Goal: Transaction & Acquisition: Purchase product/service

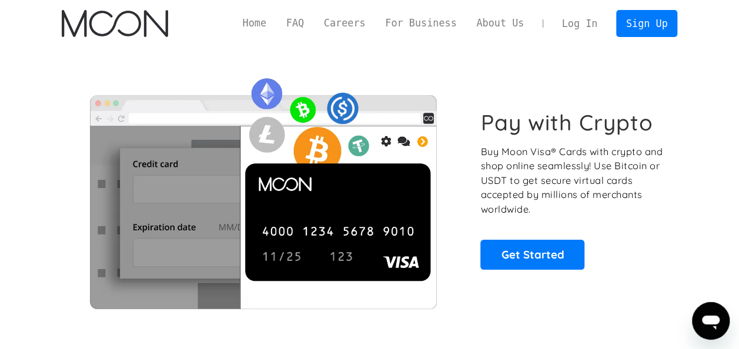
click at [585, 19] on link "Log In" at bounding box center [579, 24] width 55 height 26
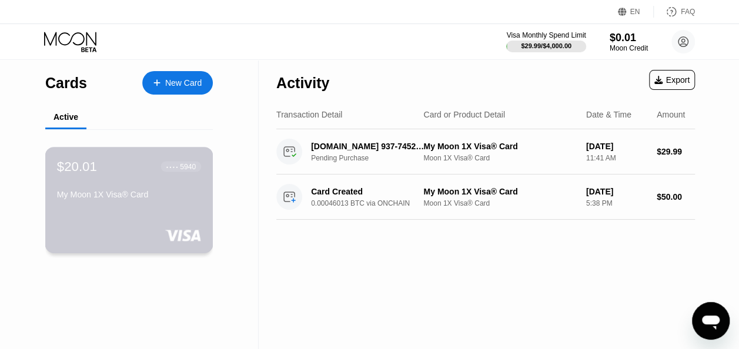
click at [147, 198] on div "My Moon 1X Visa® Card" at bounding box center [129, 194] width 144 height 9
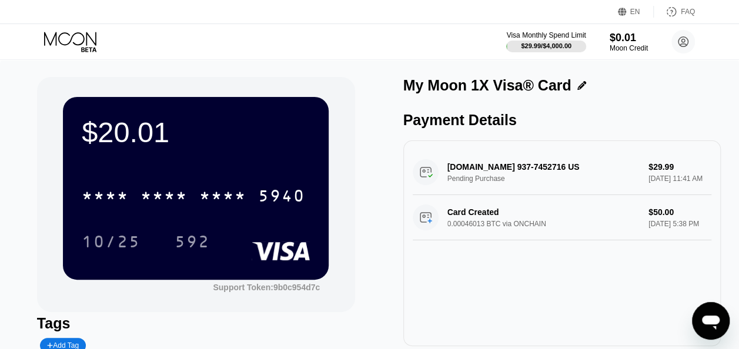
click at [263, 166] on div "$20.01 * * * * * * * * * * * * 5940 10/25 592" at bounding box center [196, 188] width 266 height 182
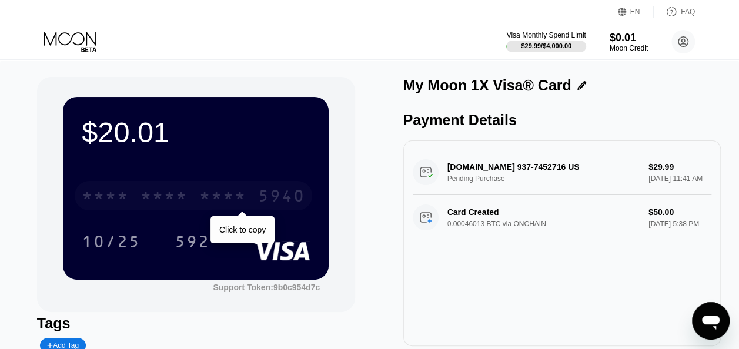
click at [180, 200] on div "* * * *" at bounding box center [164, 197] width 47 height 19
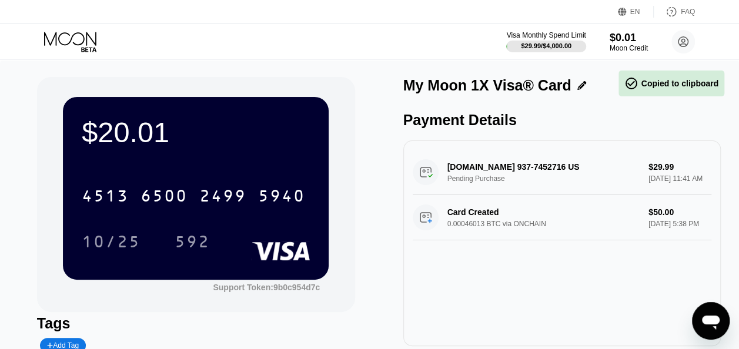
click at [353, 124] on div "$20.01 4513 6500 2499 5940 10/25 592 Support Token: 9b0c954d7c" at bounding box center [196, 194] width 318 height 235
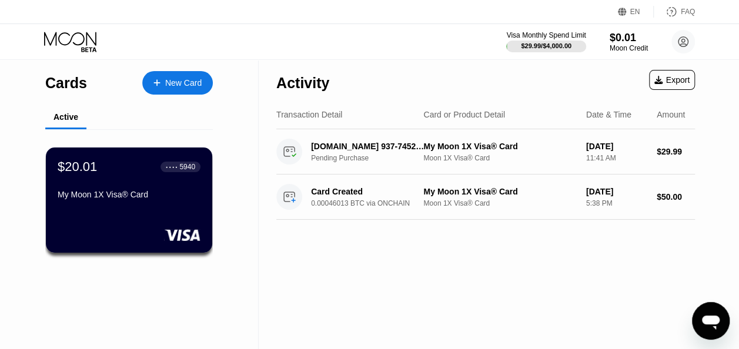
click at [179, 84] on div "New Card" at bounding box center [183, 83] width 36 height 10
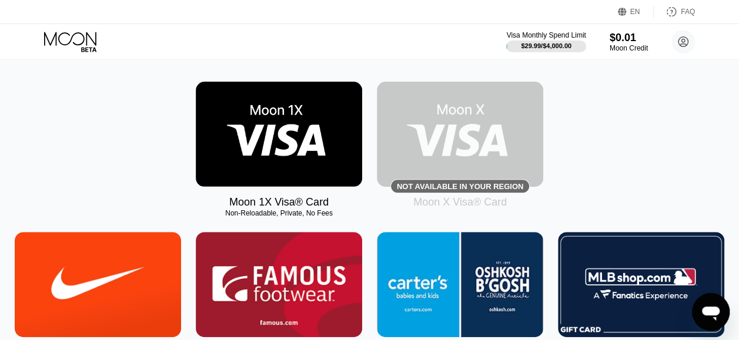
scroll to position [171, 0]
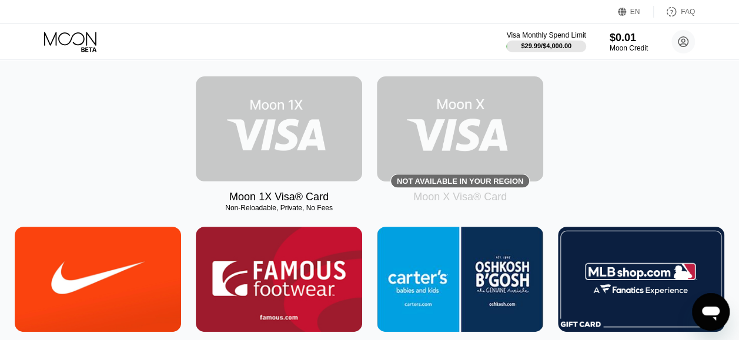
click at [270, 119] on img at bounding box center [279, 128] width 166 height 105
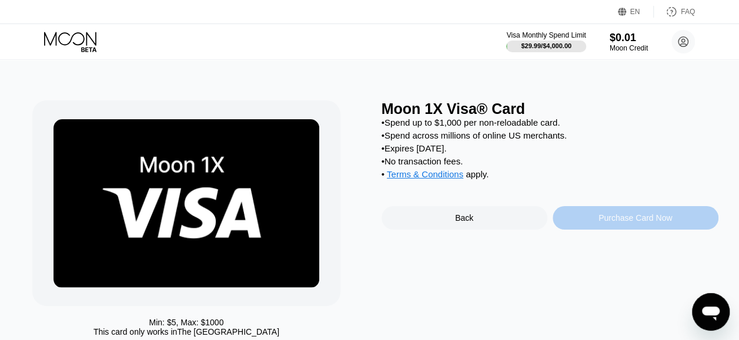
click at [647, 223] on div "Purchase Card Now" at bounding box center [636, 217] width 74 height 9
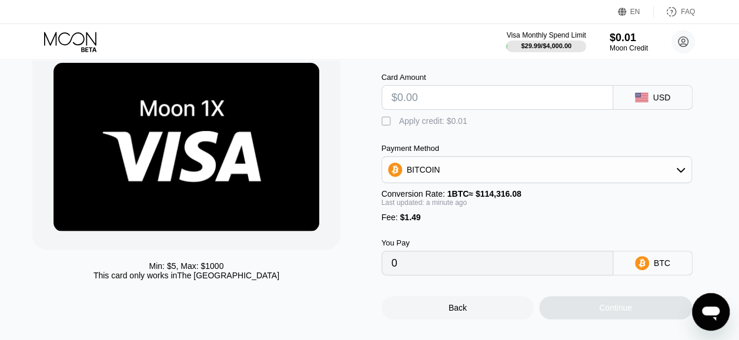
scroll to position [58, 0]
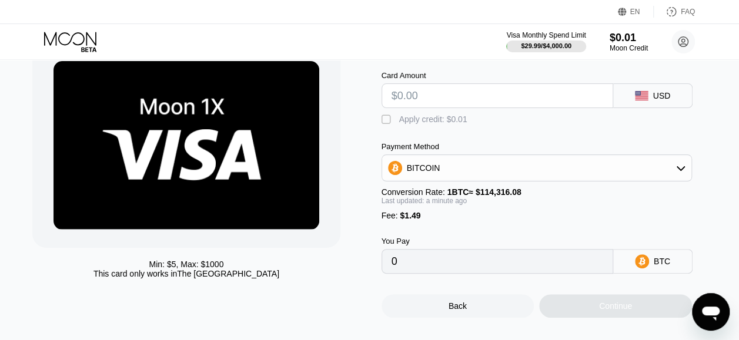
click at [432, 99] on input "text" at bounding box center [498, 96] width 212 height 24
type input "$6"
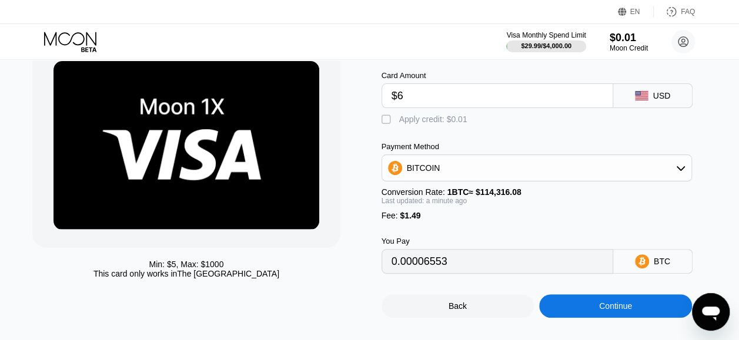
type input "0.00006553"
type input "$60"
type input "0.00053790"
type input "$6"
type input "0.00006553"
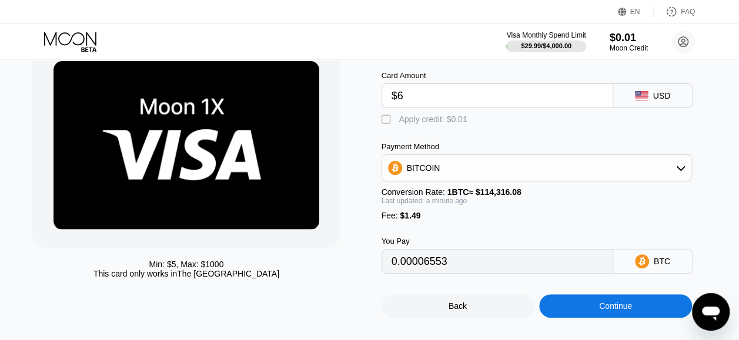
type input "$65"
type input "0.00058164"
type input "$6"
type input "0.00006553"
type input "$63"
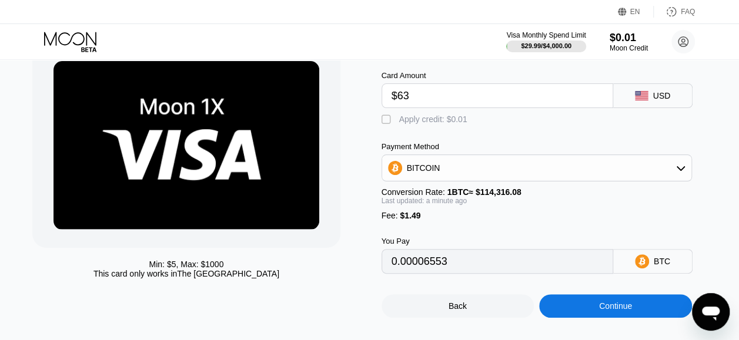
type input "0.00056414"
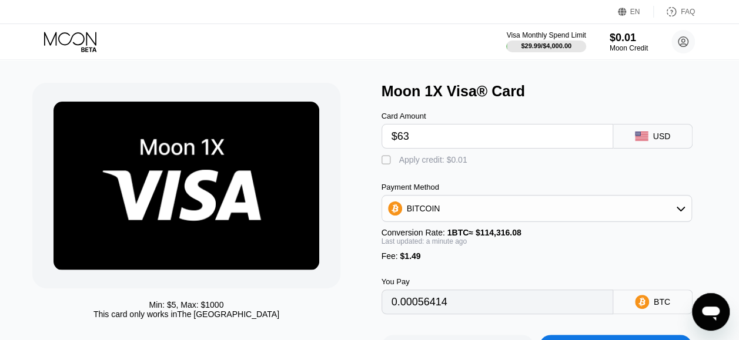
scroll to position [15, 0]
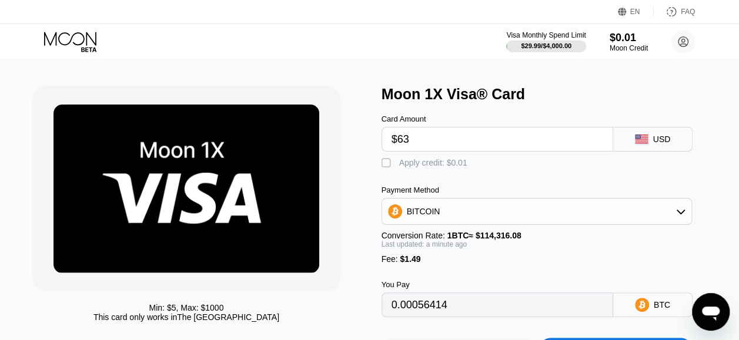
type input "$63"
click at [383, 169] on div "" at bounding box center [388, 164] width 12 height 12
type input "0.00056405"
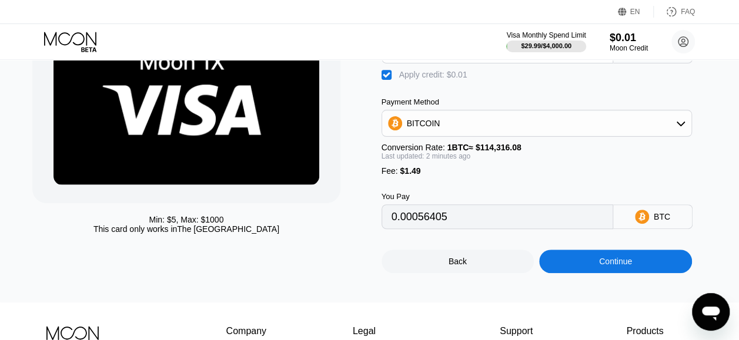
scroll to position [105, 0]
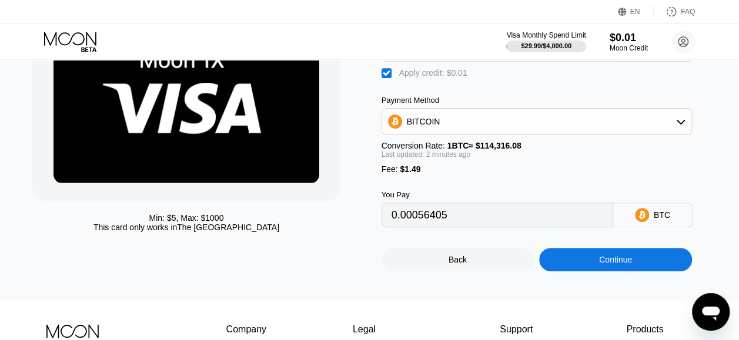
click at [621, 265] on div "Continue" at bounding box center [615, 259] width 33 height 9
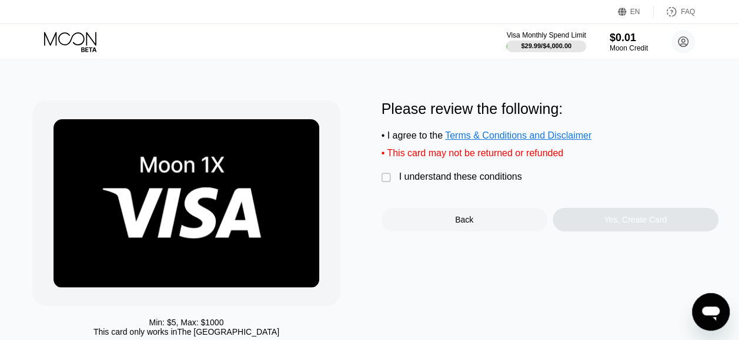
click at [382, 184] on div "" at bounding box center [388, 178] width 12 height 12
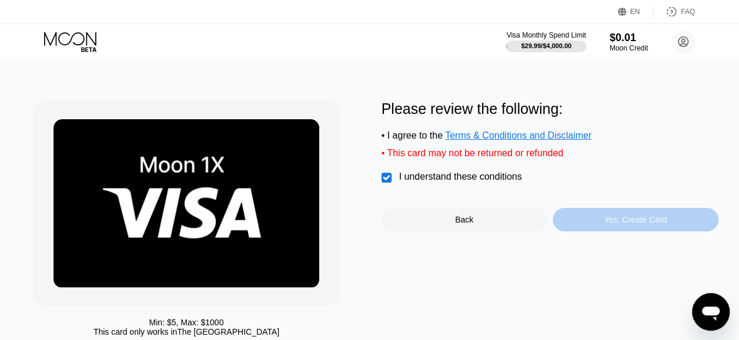
click at [662, 225] on div "Yes, Create Card" at bounding box center [635, 219] width 63 height 9
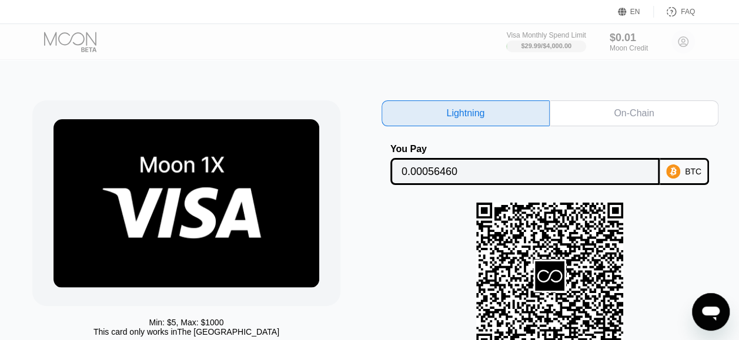
click at [689, 172] on div "BTC" at bounding box center [693, 171] width 16 height 9
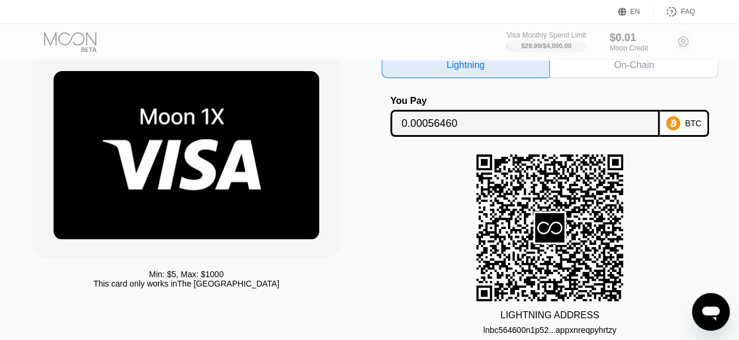
scroll to position [8, 0]
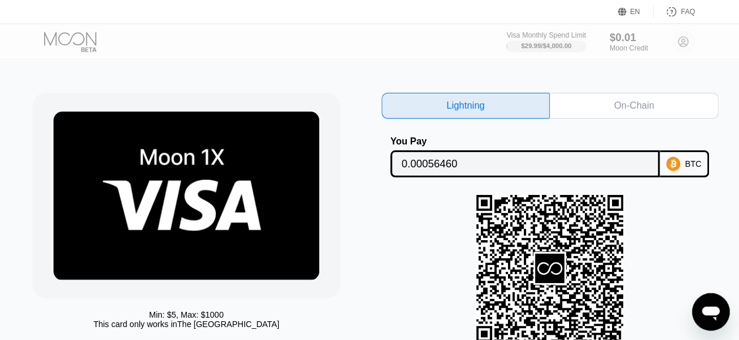
click at [637, 103] on div "On-Chain" at bounding box center [634, 106] width 40 height 12
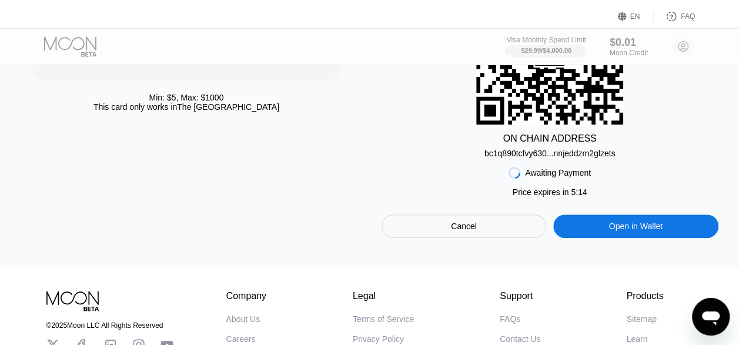
scroll to position [0, 0]
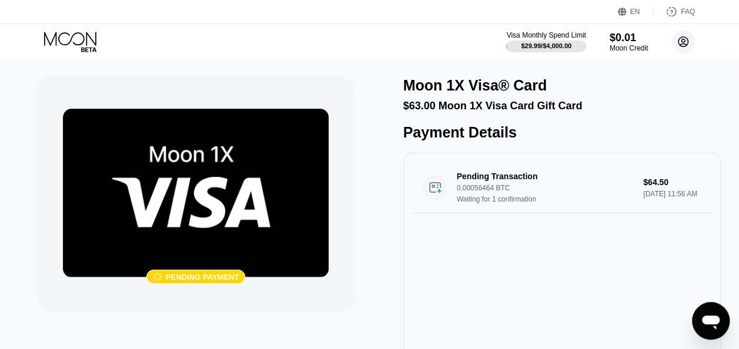
click at [693, 40] on circle at bounding box center [684, 42] width 24 height 24
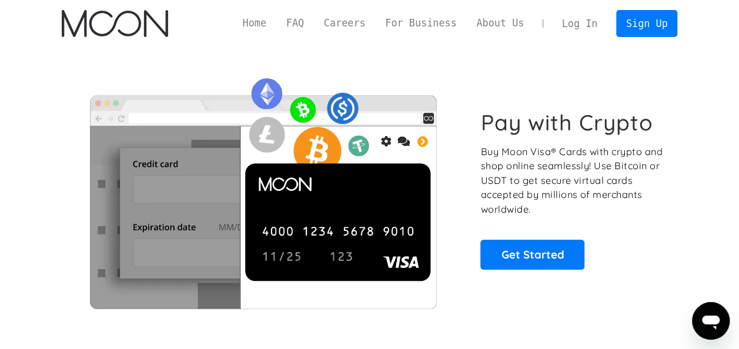
click at [566, 20] on link "Log In" at bounding box center [579, 24] width 55 height 26
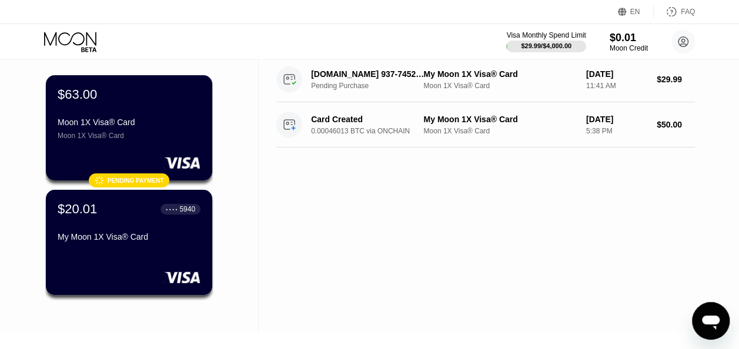
scroll to position [75, 0]
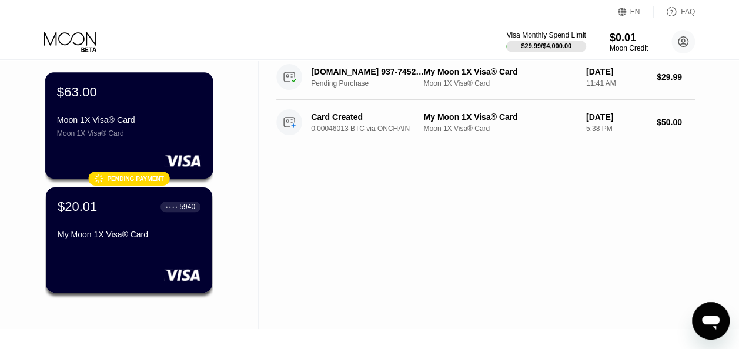
click at [137, 136] on div "Moon 1X Visa® Card" at bounding box center [129, 133] width 144 height 8
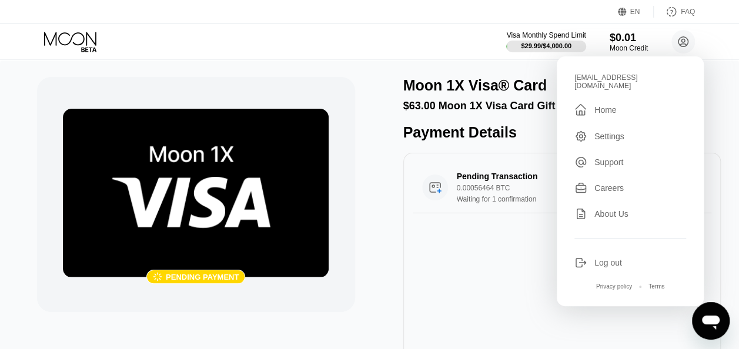
click at [721, 111] on div " Pending payment Moon 1X Visa® Card $63.00 Moon 1X Visa Card Gift Card Payment…" at bounding box center [369, 223] width 739 height 329
